Goal: Task Accomplishment & Management: Complete application form

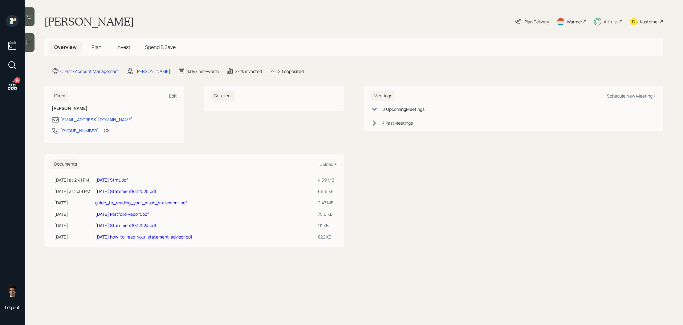
click at [128, 179] on link "[DATE] Stmt.pdf" at bounding box center [111, 180] width 33 height 6
click at [517, 22] on icon at bounding box center [517, 21] width 7 height 7
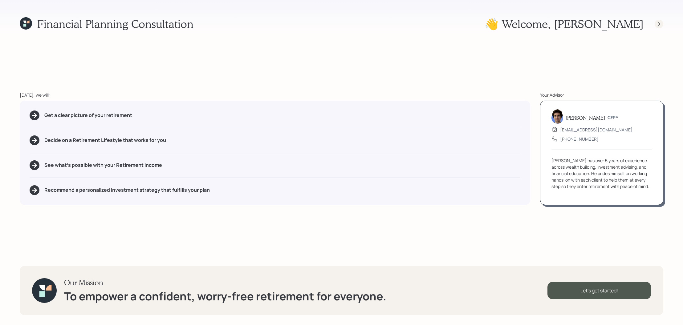
click at [660, 27] on div at bounding box center [658, 24] width 9 height 9
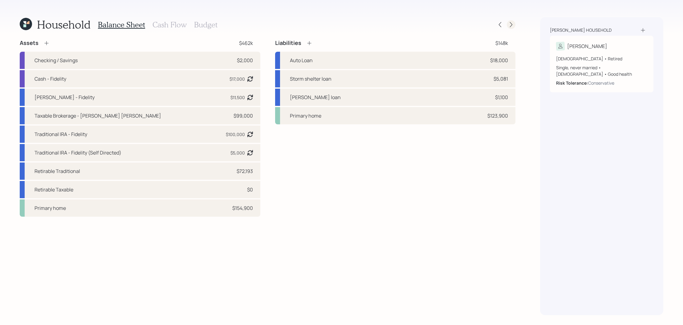
click at [514, 25] on div at bounding box center [510, 24] width 9 height 9
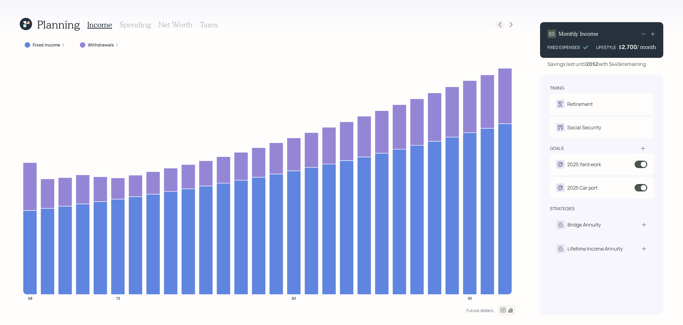
click at [503, 24] on div at bounding box center [499, 24] width 9 height 9
